Goal: Check status: Check status

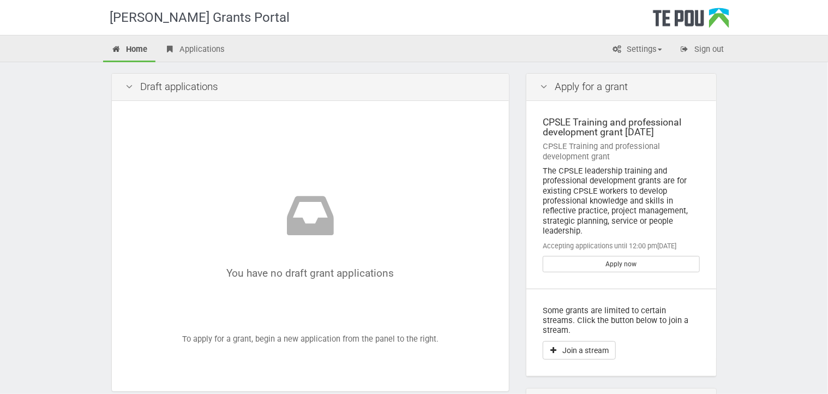
drag, startPoint x: 798, startPoint y: 159, endPoint x: 740, endPoint y: 197, distance: 69.8
click at [799, 159] on div "[PERSON_NAME] Grants Portal Home Applications Settings Profile My account FAQs …" at bounding box center [414, 295] width 828 height 590
click at [337, 229] on icon at bounding box center [310, 219] width 304 height 63
click at [128, 52] on link "Home" at bounding box center [129, 50] width 52 height 24
click at [126, 46] on link "Home" at bounding box center [129, 50] width 52 height 24
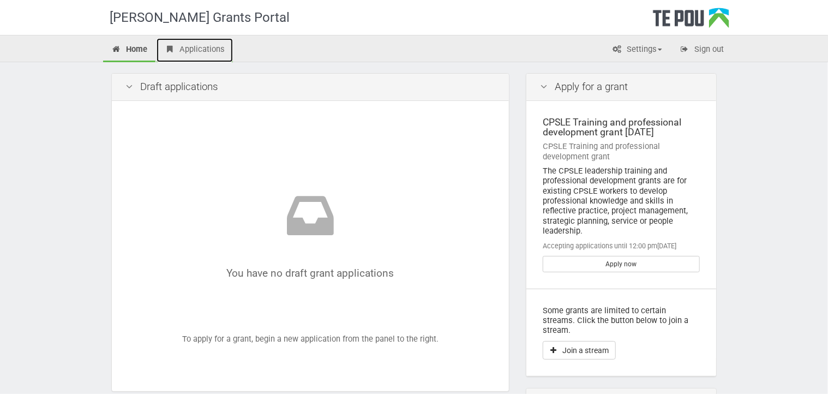
click at [188, 51] on link "Applications" at bounding box center [195, 50] width 76 height 24
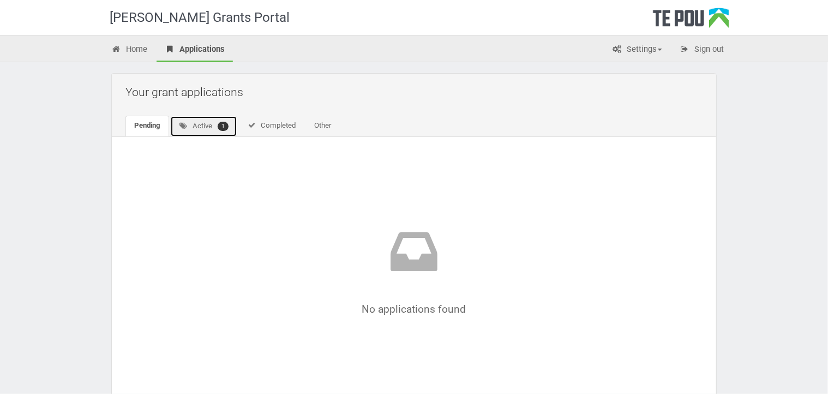
click at [199, 128] on link "Active 1" at bounding box center [203, 126] width 67 height 21
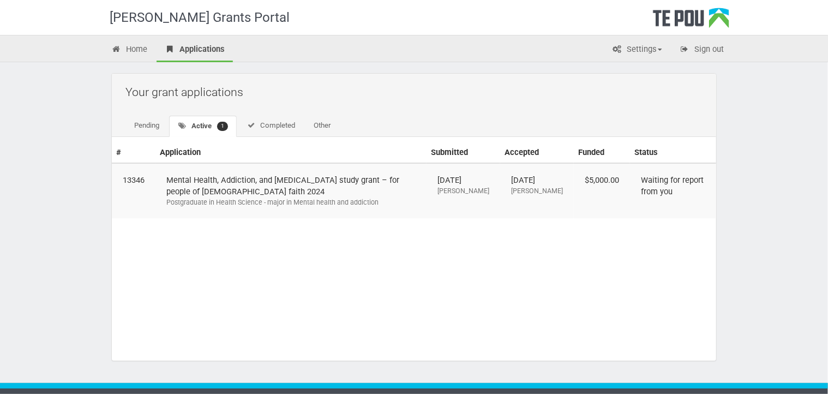
click at [655, 280] on div "No applications found No applications found # Application Submitted Accepted Fu…" at bounding box center [414, 251] width 604 height 218
click at [335, 184] on td "Mental Health, Addiction, and Intellectual Disability study grant – for people …" at bounding box center [290, 190] width 271 height 55
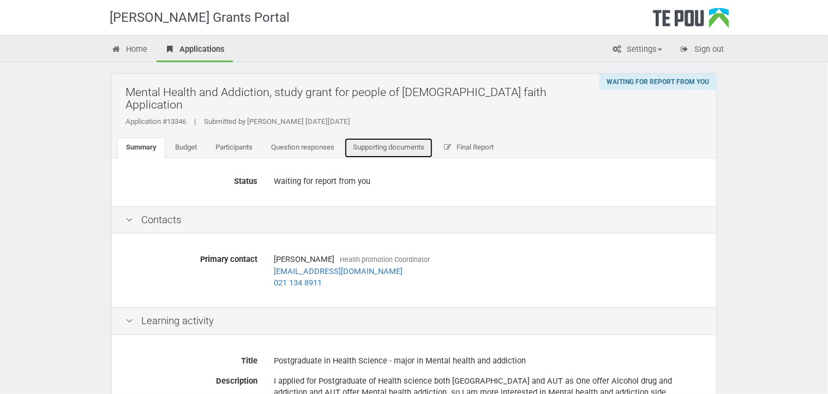
click at [405, 141] on link "Supporting documents" at bounding box center [388, 147] width 89 height 21
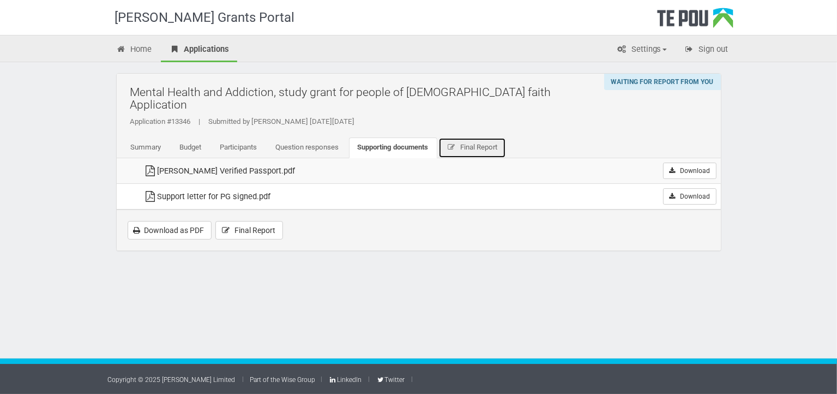
click at [483, 143] on span "Final Report" at bounding box center [478, 147] width 37 height 8
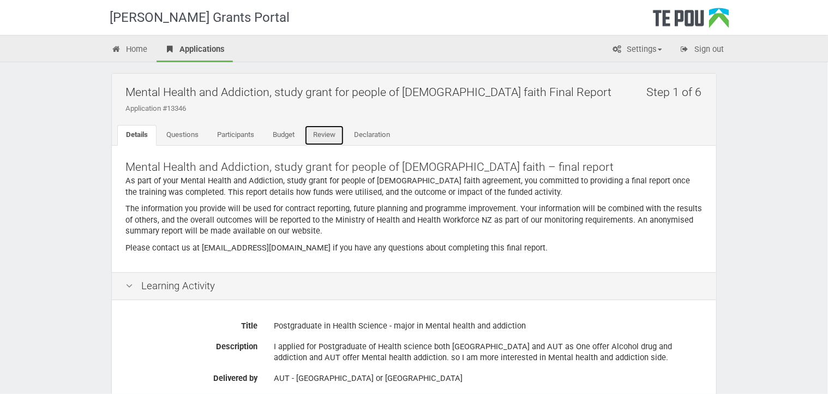
click at [311, 137] on link "Review" at bounding box center [324, 135] width 40 height 21
click at [283, 137] on link "Budget" at bounding box center [283, 135] width 39 height 21
click at [244, 136] on link "Participants" at bounding box center [235, 135] width 55 height 21
click at [189, 134] on link "Questions" at bounding box center [183, 135] width 50 height 21
click at [458, 118] on div "Step 1 of 6 Mental Health and Addiction, study grant for people of [DEMOGRAPHIC…" at bounding box center [414, 110] width 604 height 72
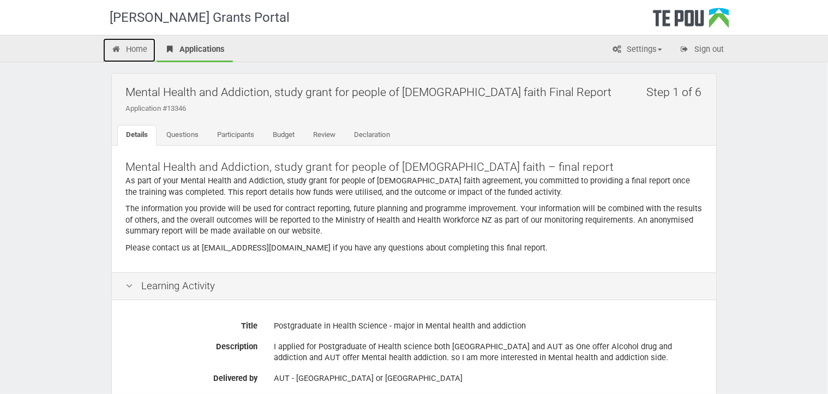
click at [137, 45] on link "Home" at bounding box center [129, 50] width 52 height 24
